Goal: Navigation & Orientation: Find specific page/section

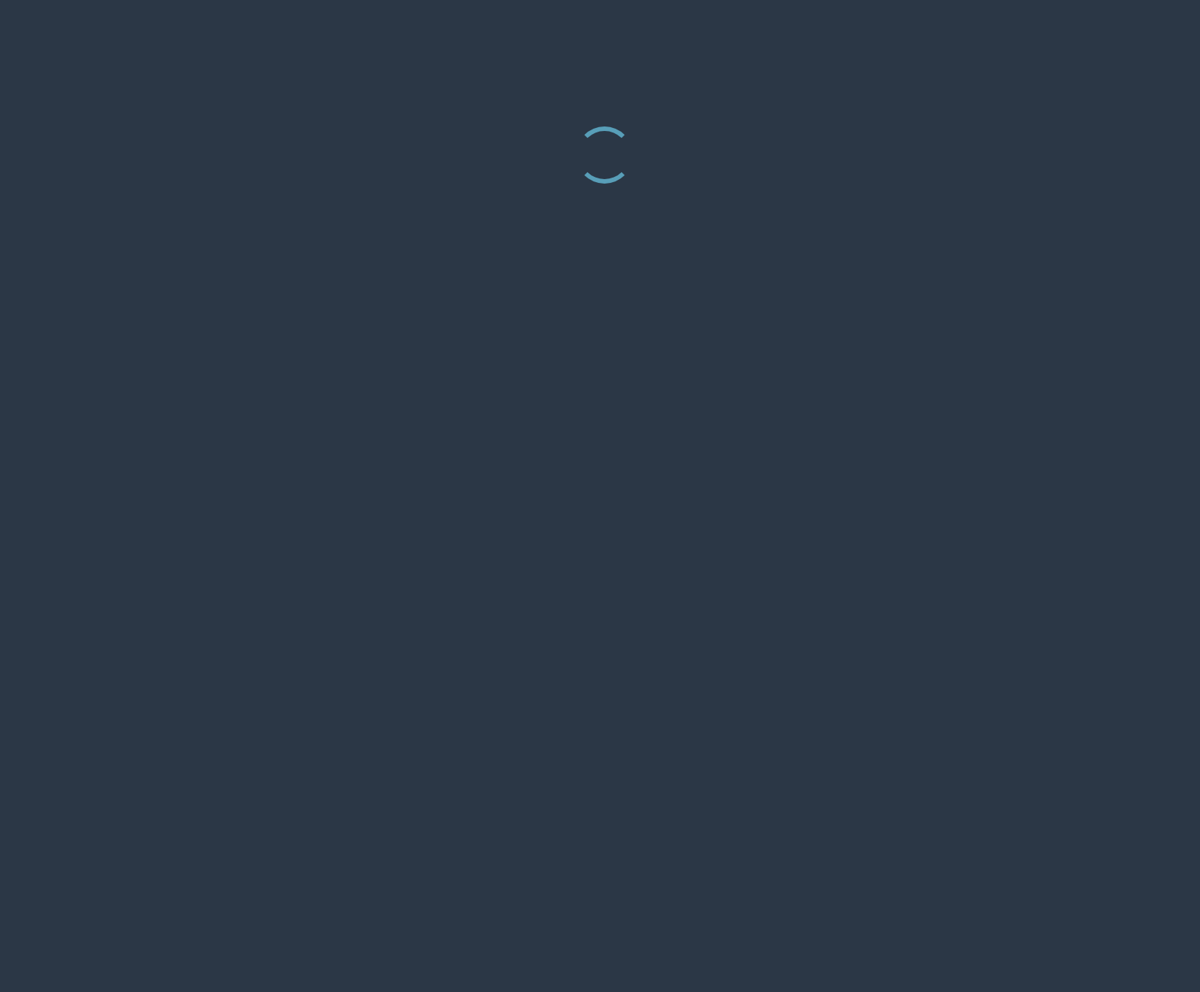
click at [961, 298] on div at bounding box center [600, 496] width 1200 height 992
